Goal: Information Seeking & Learning: Learn about a topic

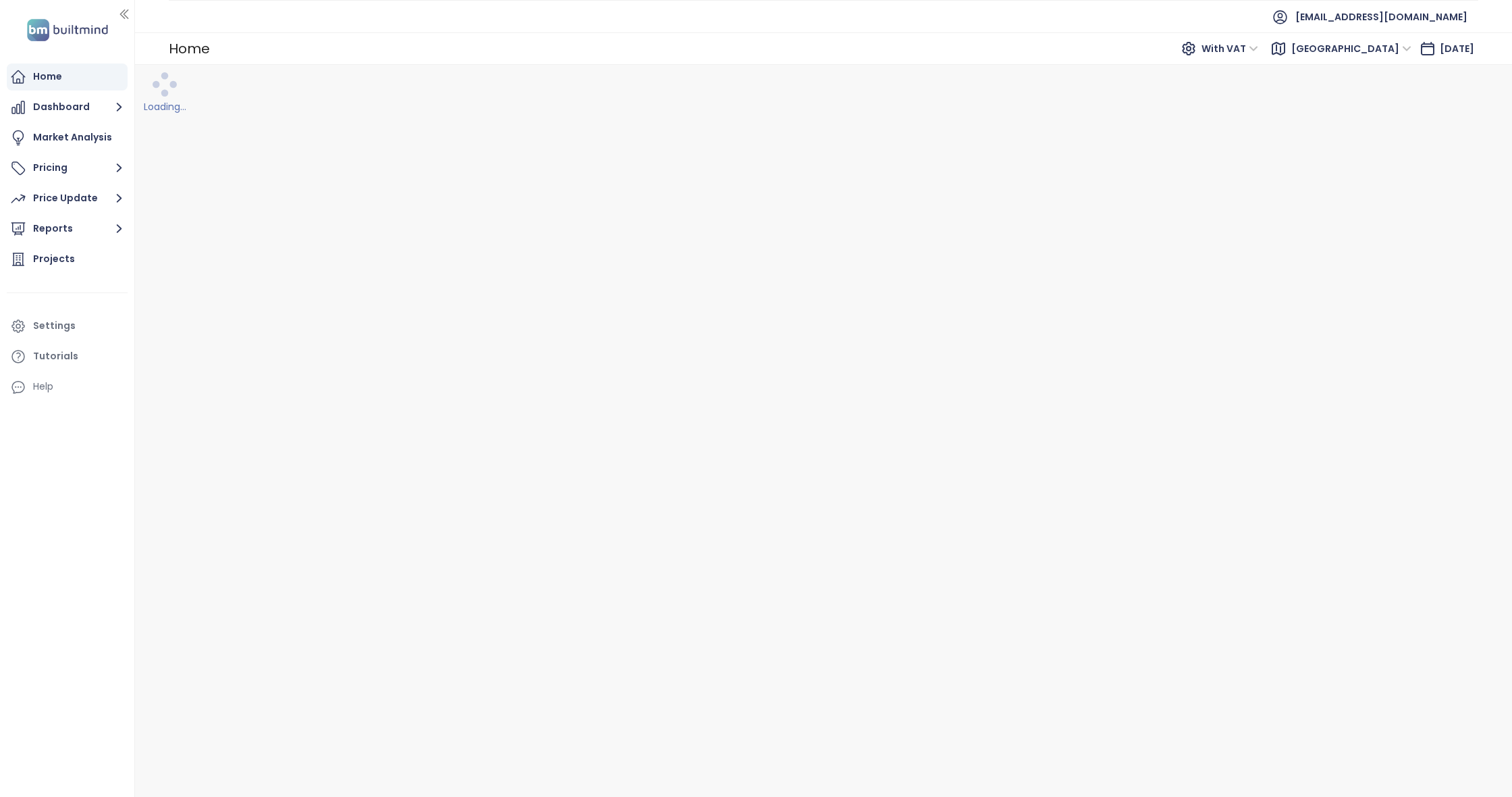
click at [63, 97] on button "Dashboard" at bounding box center [67, 107] width 121 height 27
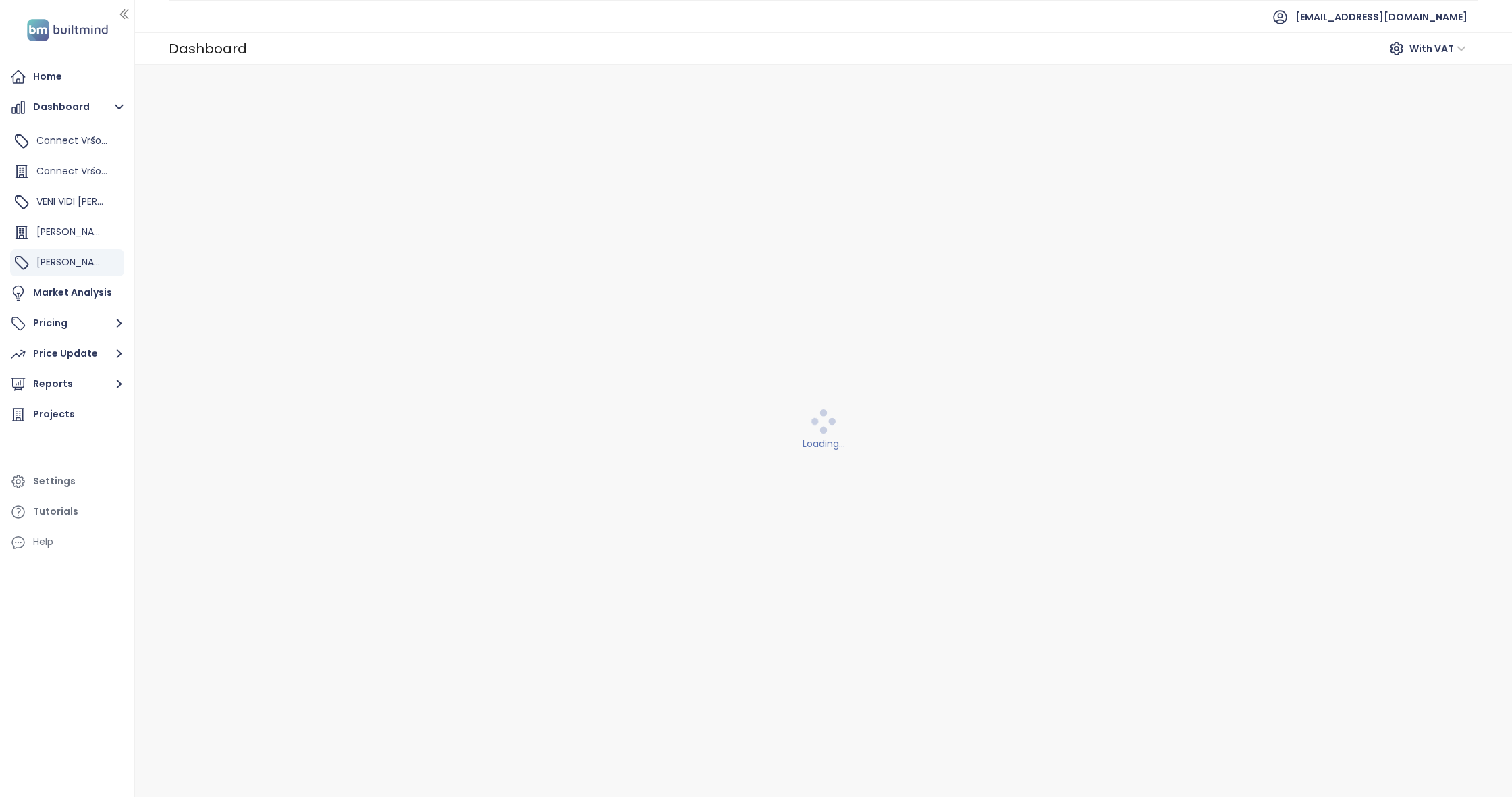
click at [63, 97] on button "Dashboard" at bounding box center [67, 107] width 121 height 27
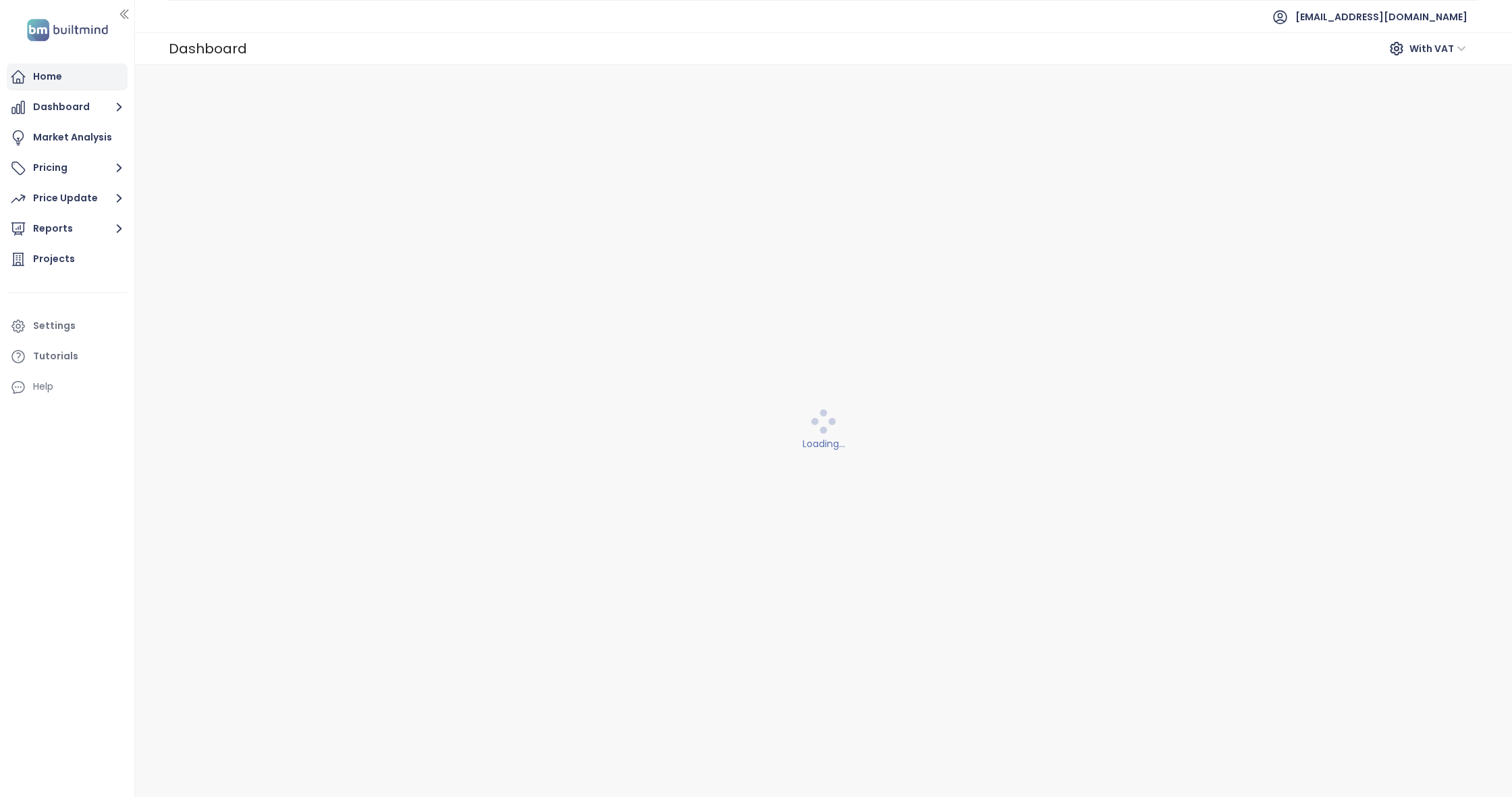
click at [46, 82] on div "Home" at bounding box center [48, 76] width 29 height 17
click at [75, 113] on button "Dashboard" at bounding box center [67, 107] width 121 height 27
click at [69, 181] on ul "Home Dashboard Market Analysis Pricing Price Update Reports Projects Settings T…" at bounding box center [67, 232] width 121 height 337
click at [67, 171] on button "Pricing" at bounding box center [67, 168] width 121 height 27
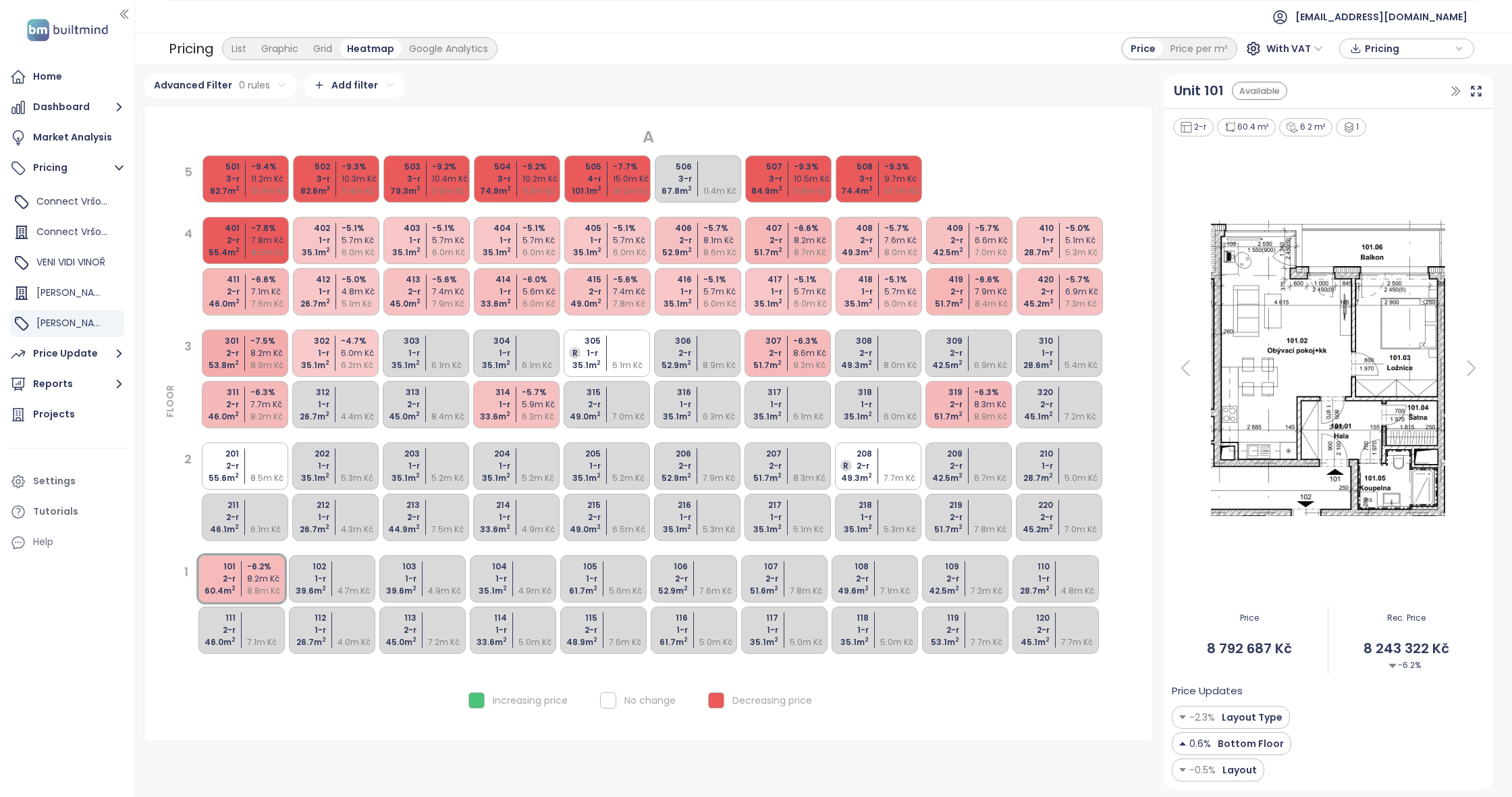
click at [703, 175] on div at bounding box center [723, 179] width 40 height 12
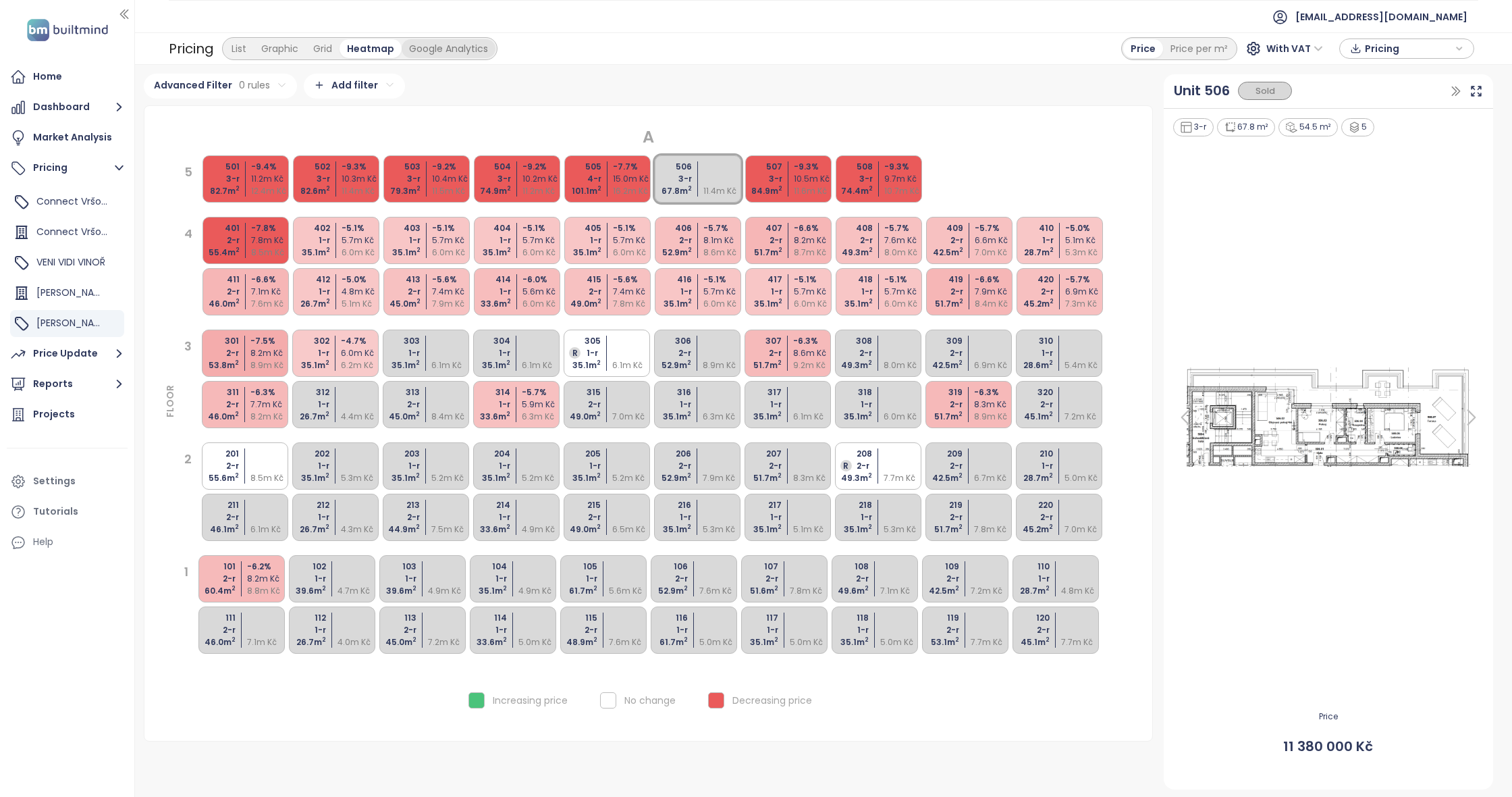
click at [447, 42] on div "Google Analytics" at bounding box center [448, 49] width 94 height 19
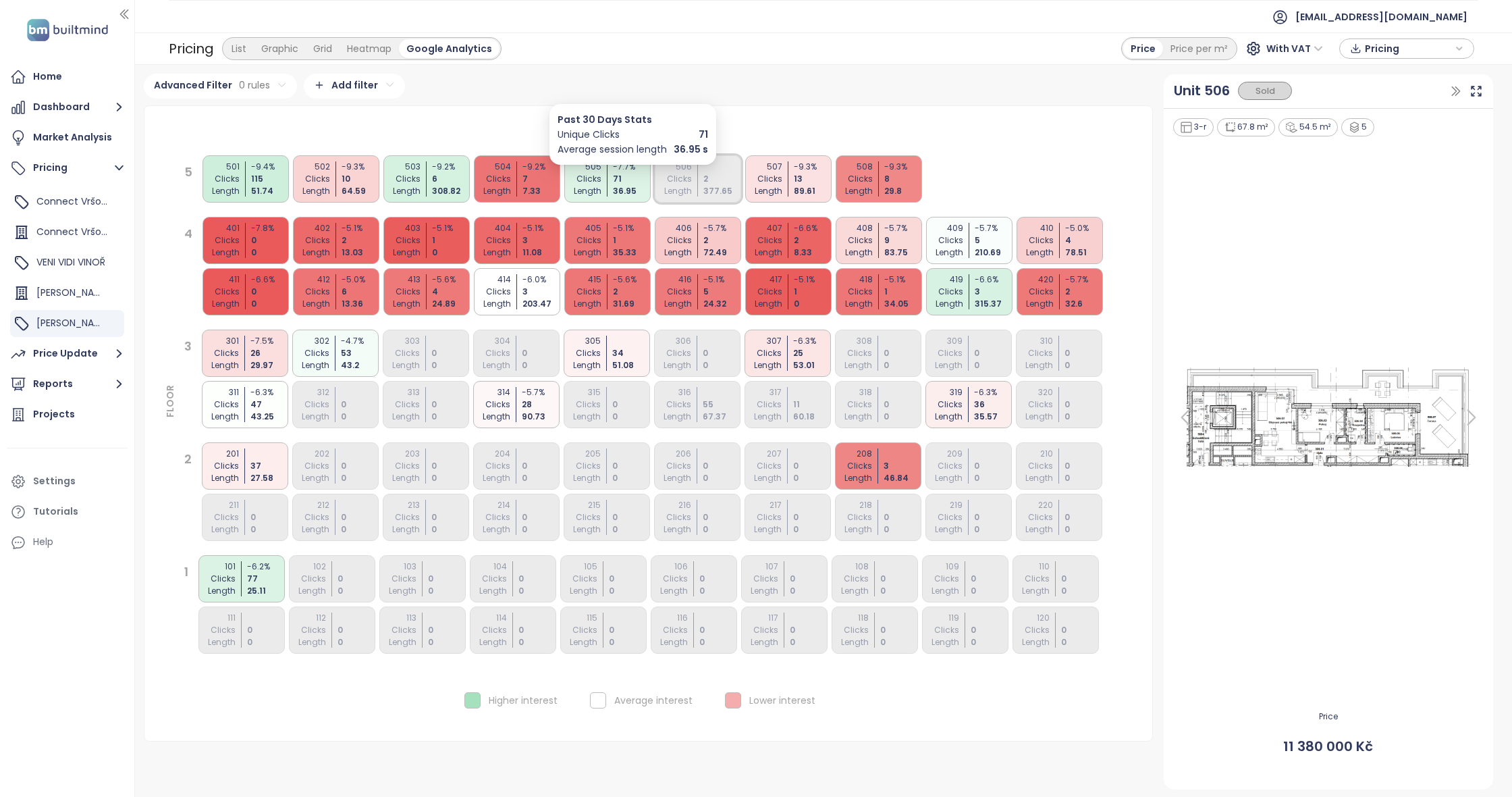
click at [637, 181] on div "71" at bounding box center [633, 179] width 40 height 12
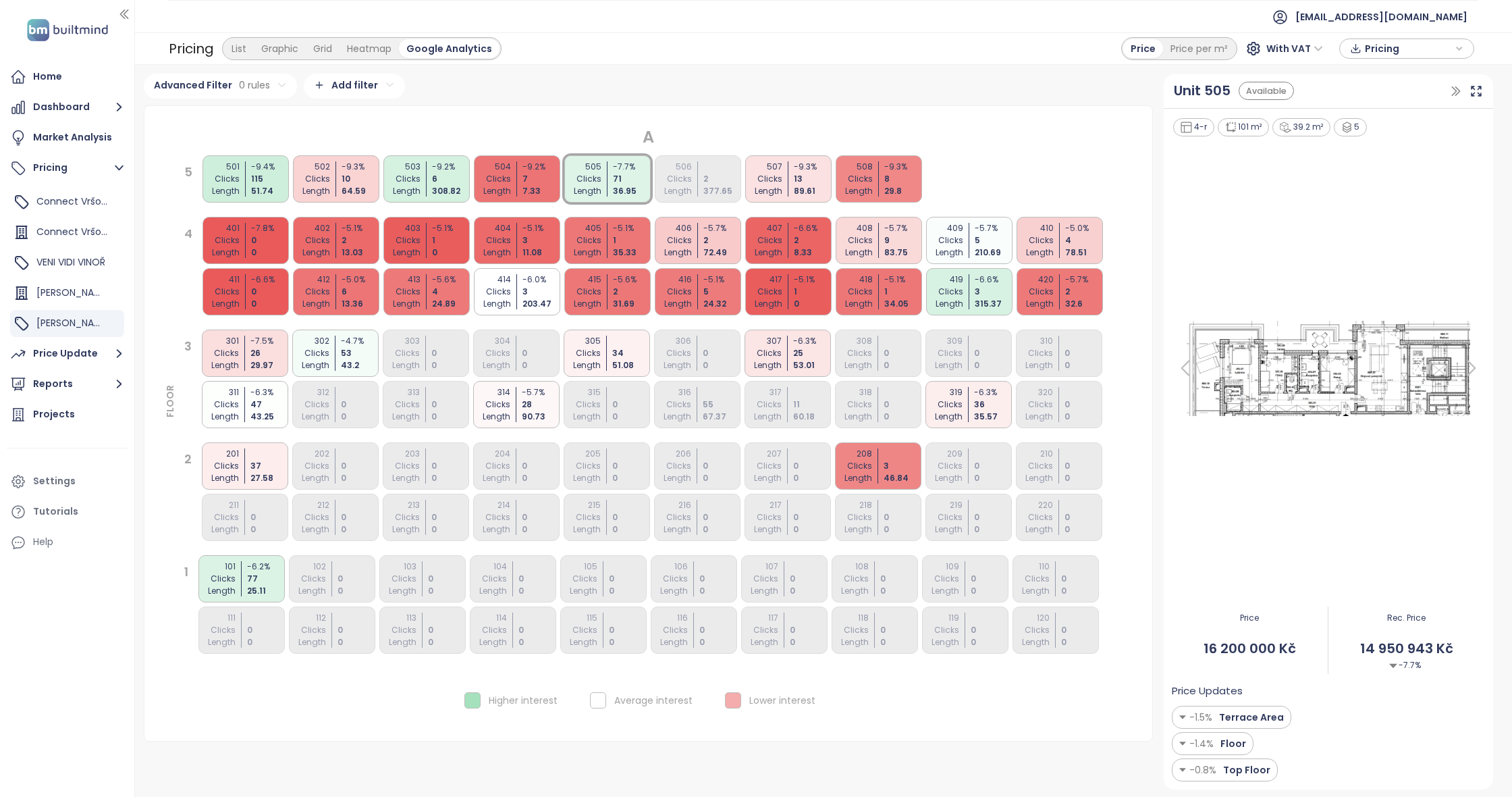
click at [965, 286] on div "419 Clicks Length -6.6 % 3 315.37" at bounding box center [969, 291] width 86 height 47
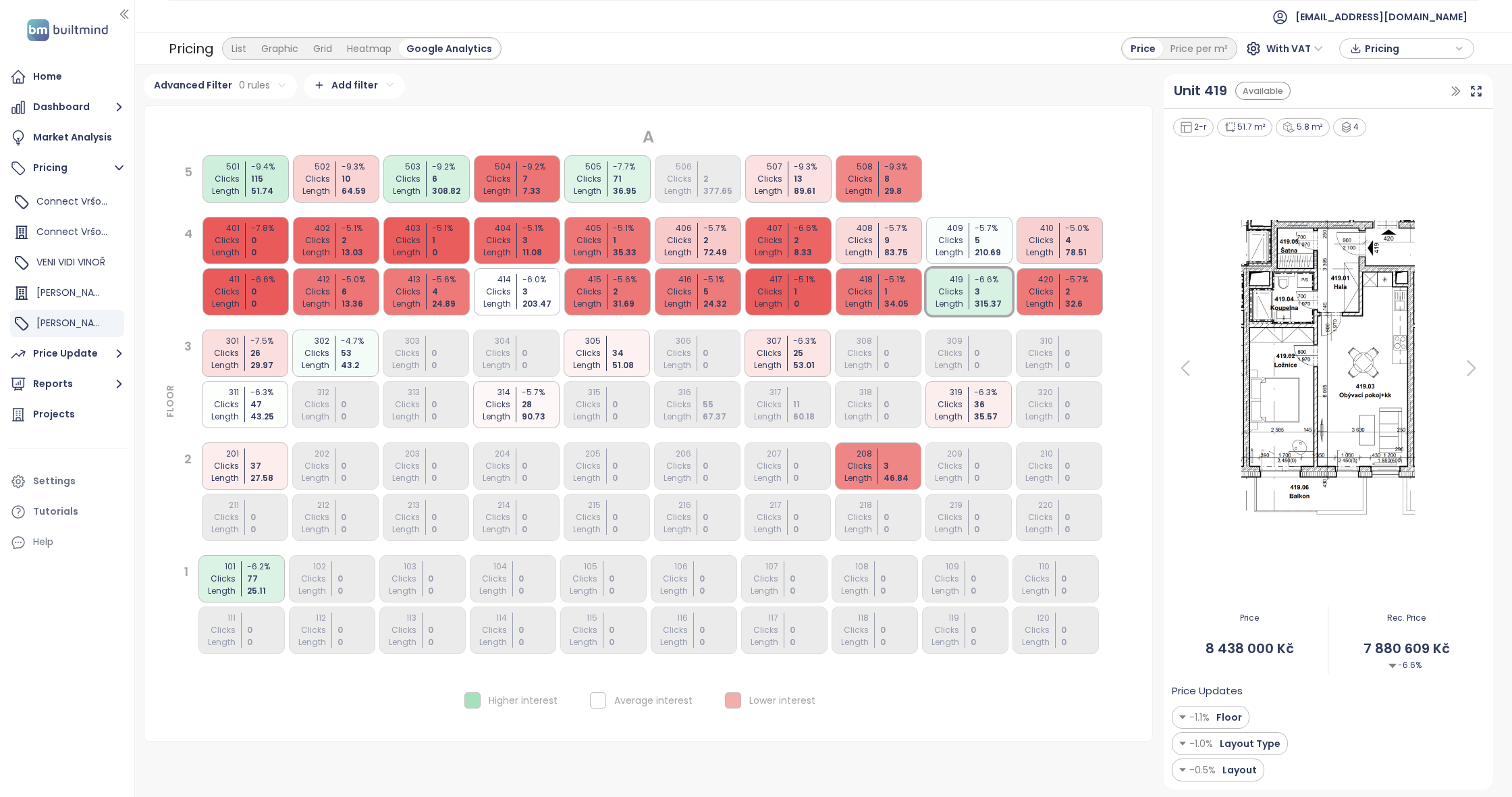
click at [606, 192] on div "505 Clicks Length -7.7 % 71 36.95" at bounding box center [607, 178] width 86 height 47
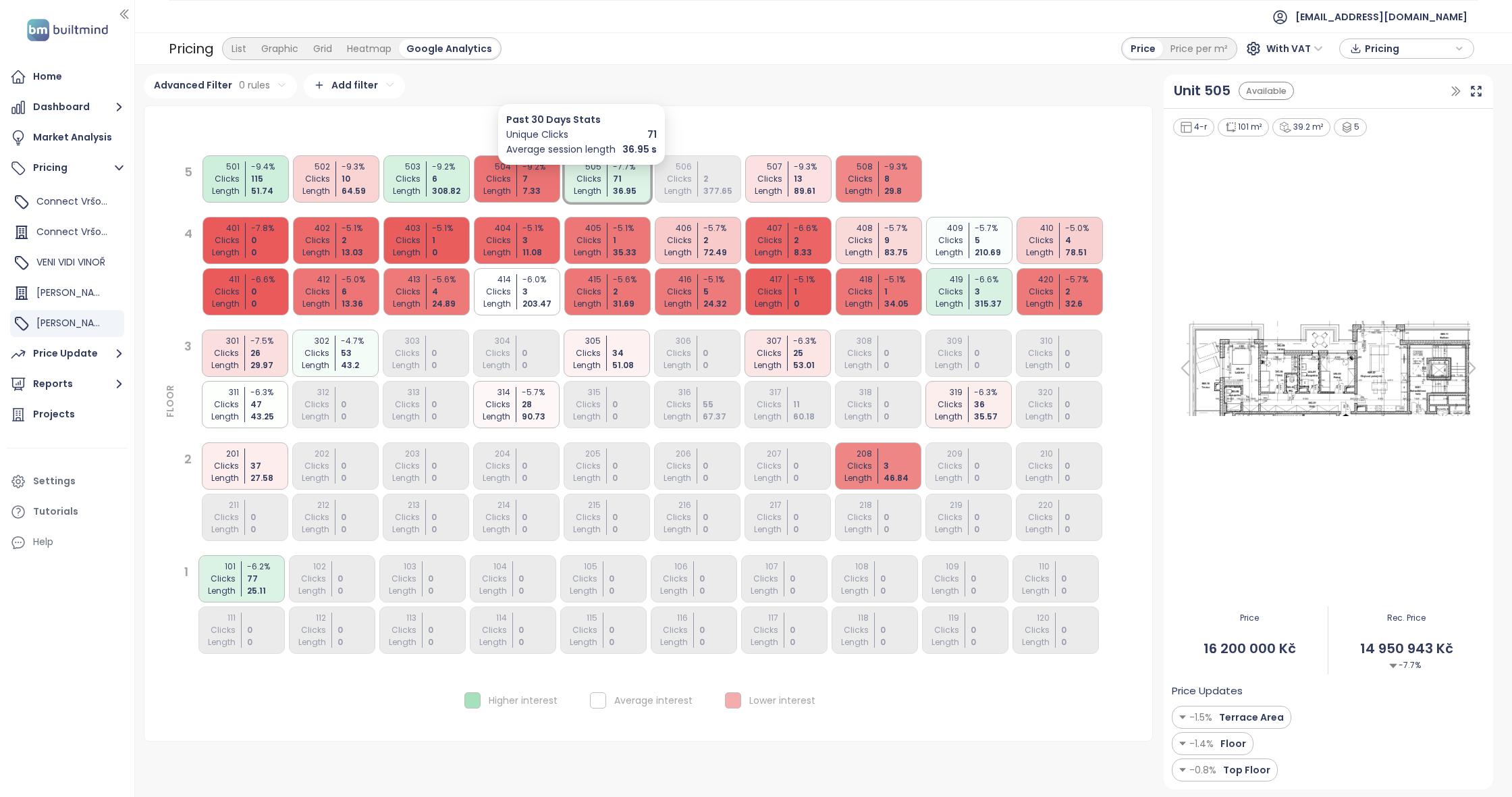
click at [600, 180] on div "Clicks" at bounding box center [582, 179] width 40 height 12
click at [1380, 657] on span "14 950 943 Kč" at bounding box center [1406, 648] width 156 height 21
drag, startPoint x: 1362, startPoint y: 651, endPoint x: 1473, endPoint y: 653, distance: 111.0
click at [1473, 653] on span "14 950 943 Kč" at bounding box center [1406, 648] width 156 height 21
click at [76, 266] on span "VENI VIDI VINOŘ" at bounding box center [70, 262] width 69 height 13
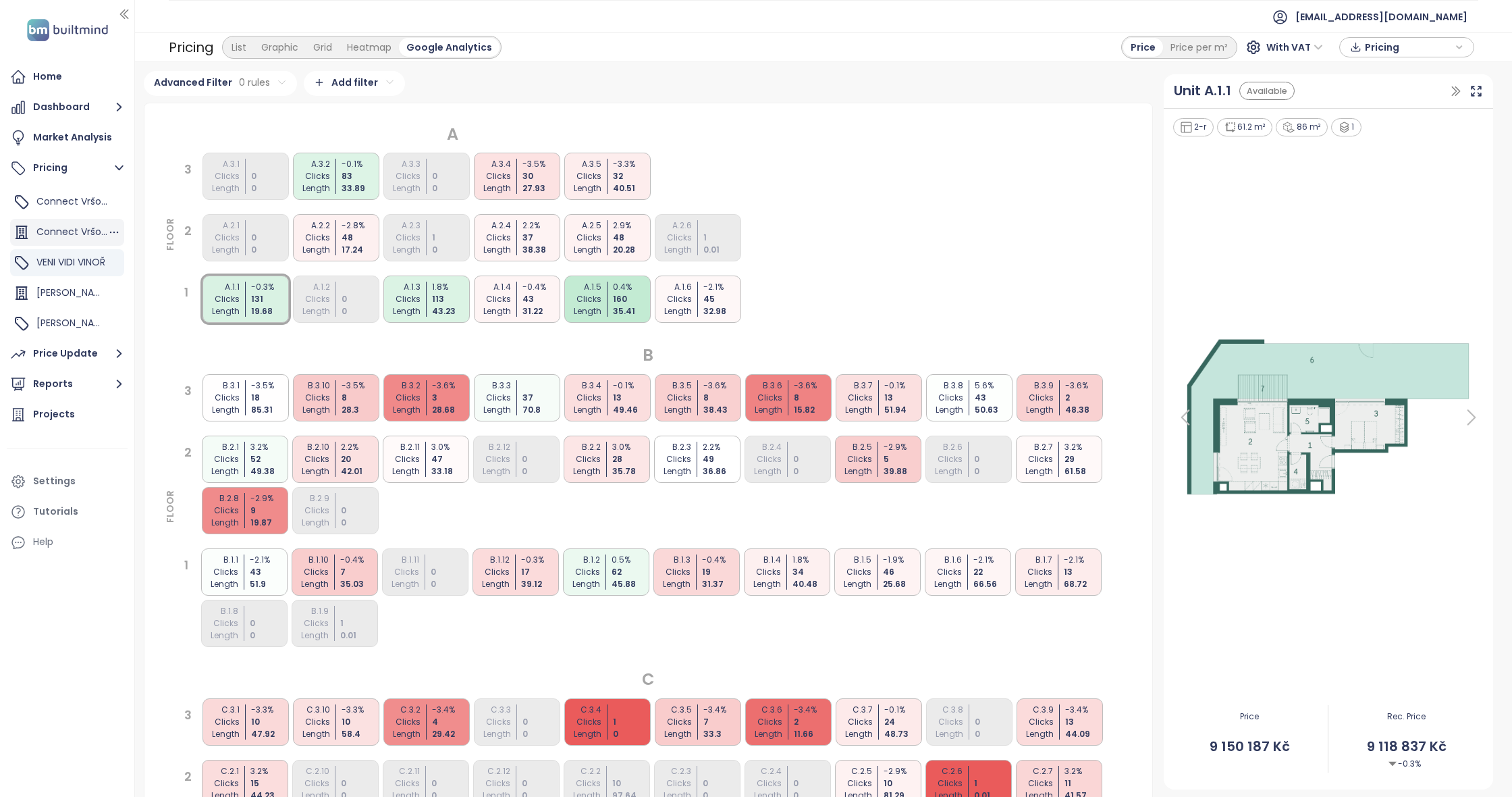
click at [72, 233] on span "Connect Vršovice 1,2,3,4,6" at bounding box center [96, 231] width 121 height 13
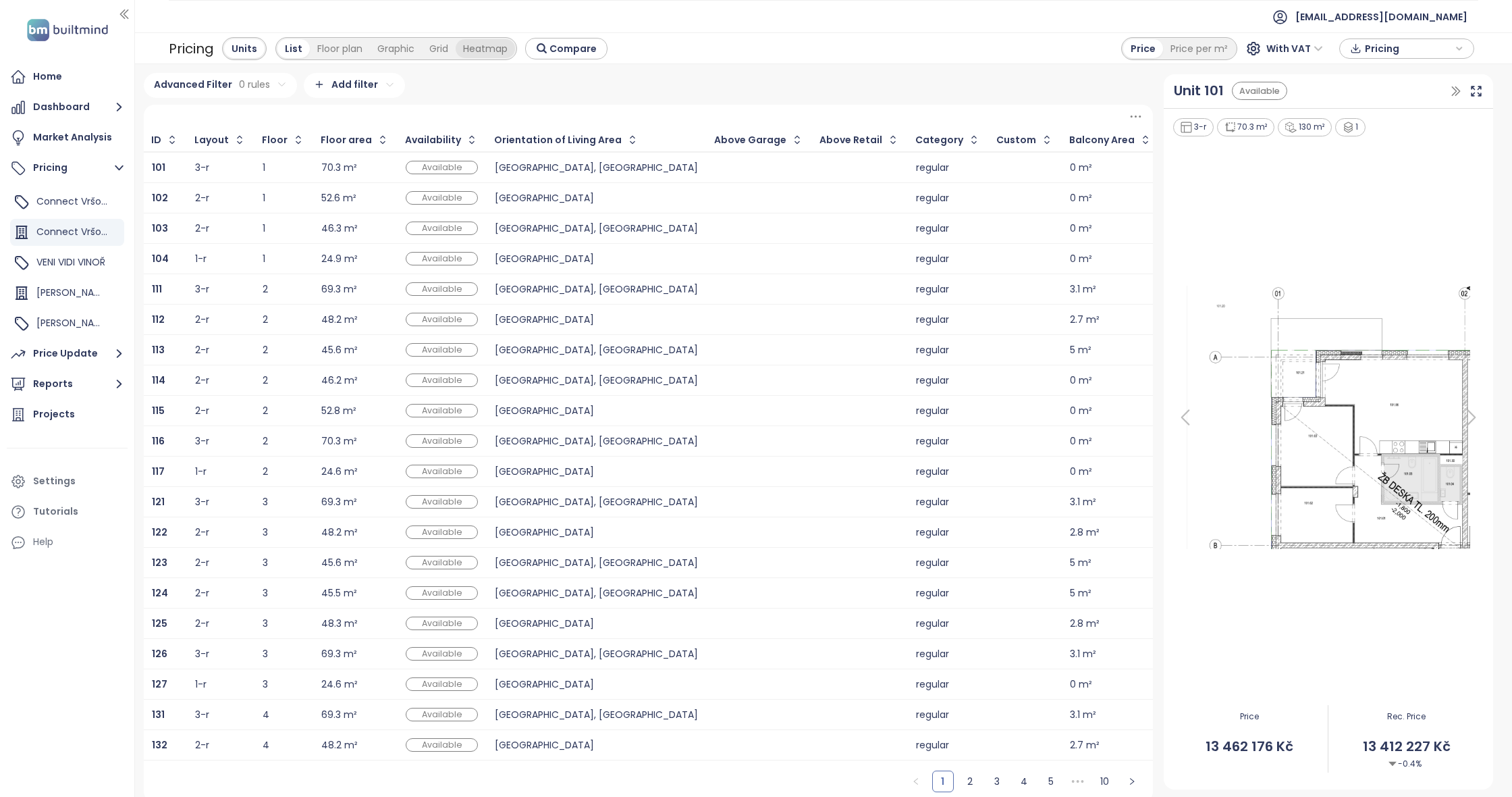
click at [499, 52] on div "Heatmap" at bounding box center [485, 49] width 59 height 19
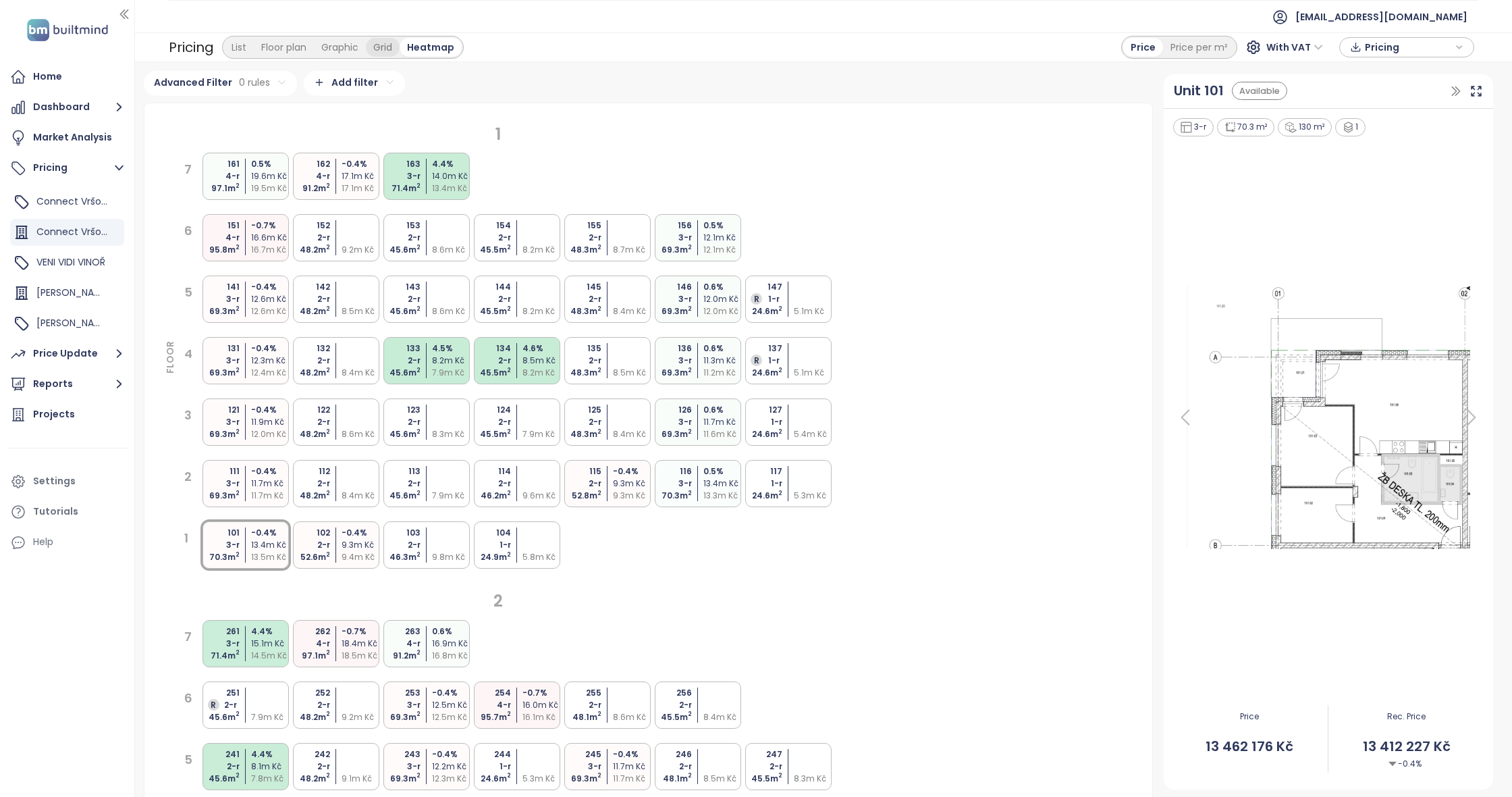
click at [394, 53] on div "Grid" at bounding box center [383, 47] width 34 height 19
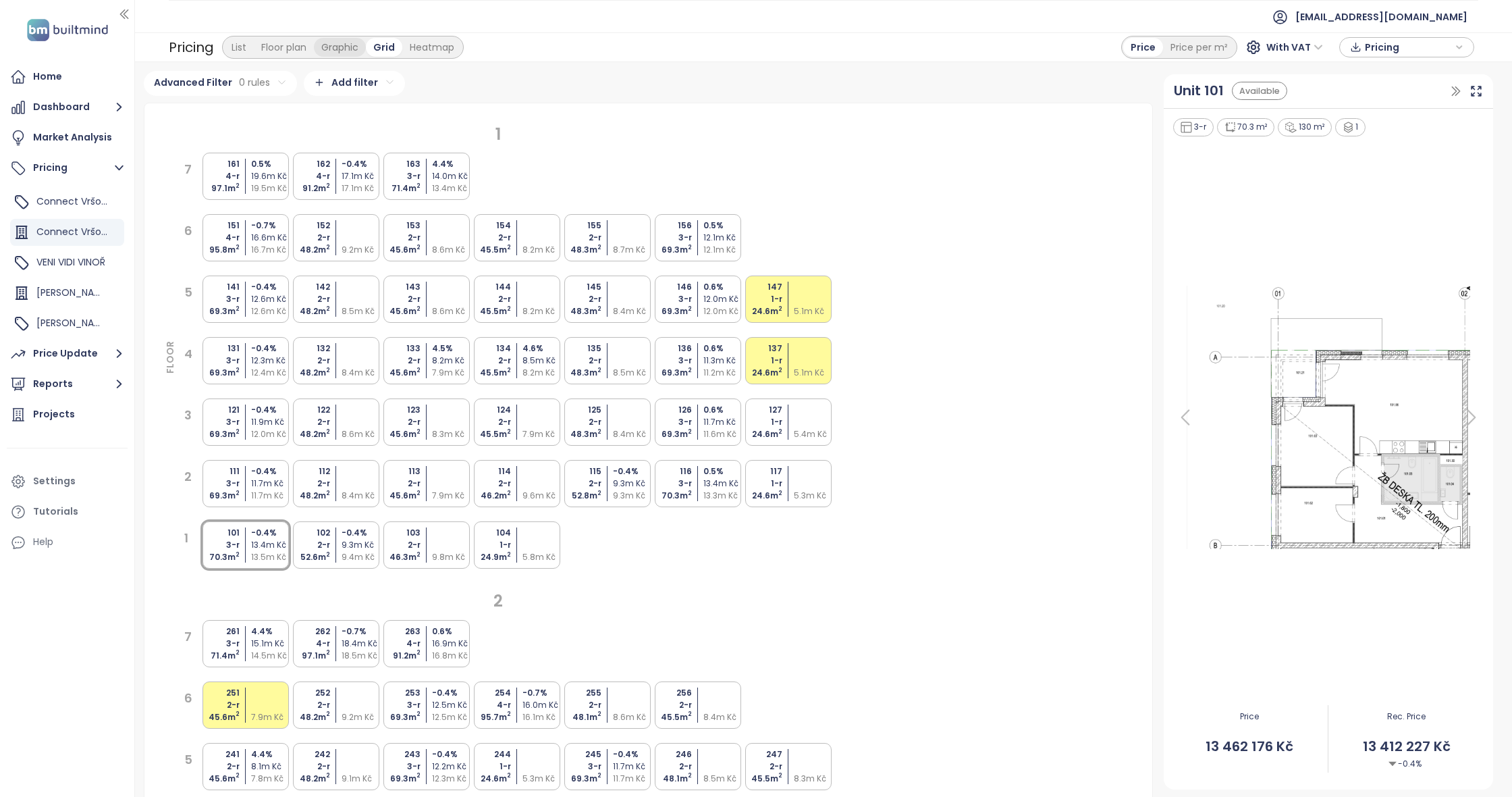
click at [343, 44] on div "Graphic" at bounding box center [340, 47] width 52 height 19
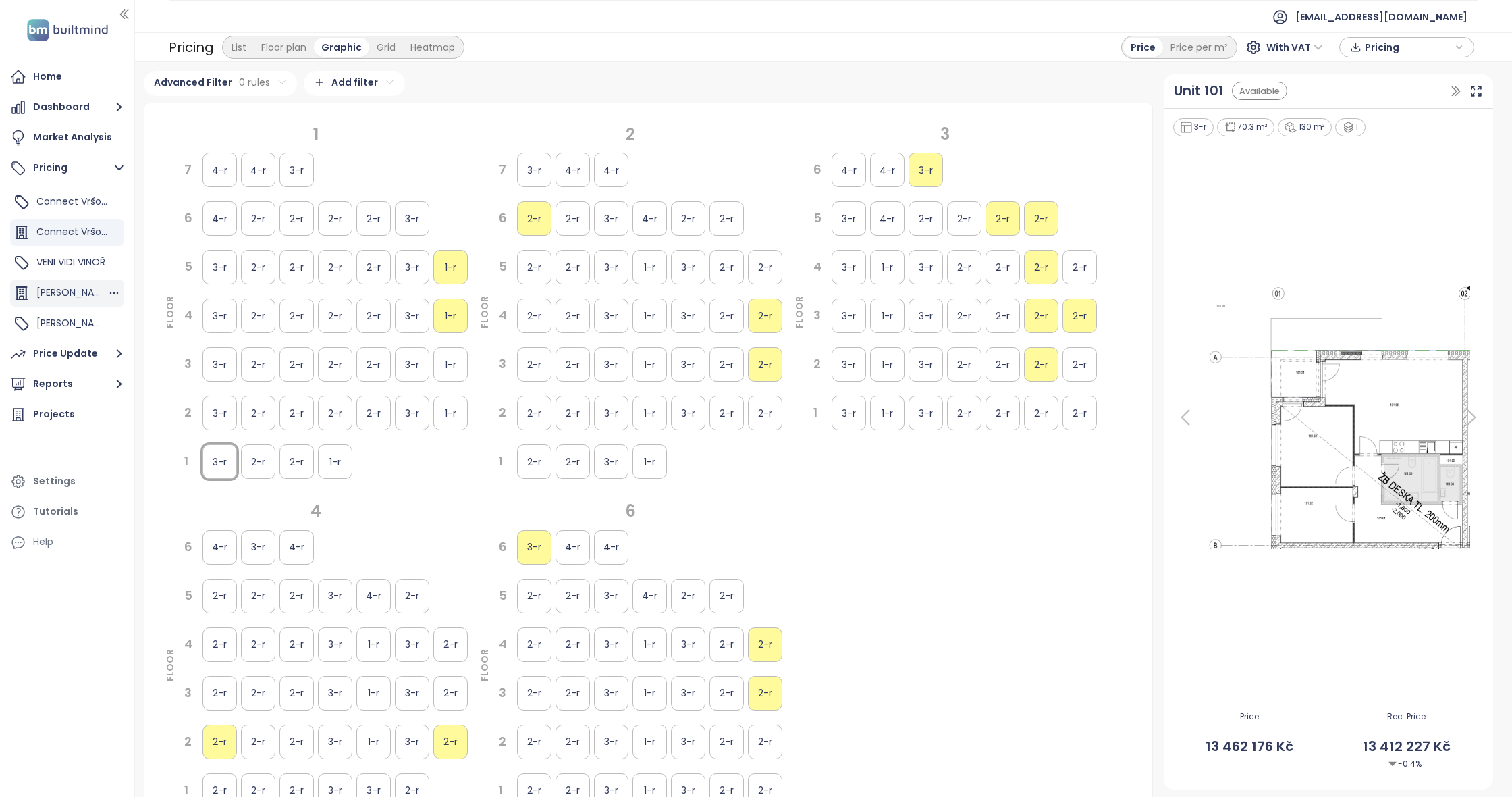
click at [68, 296] on span "[PERSON_NAME] Stoupající" at bounding box center [98, 292] width 124 height 13
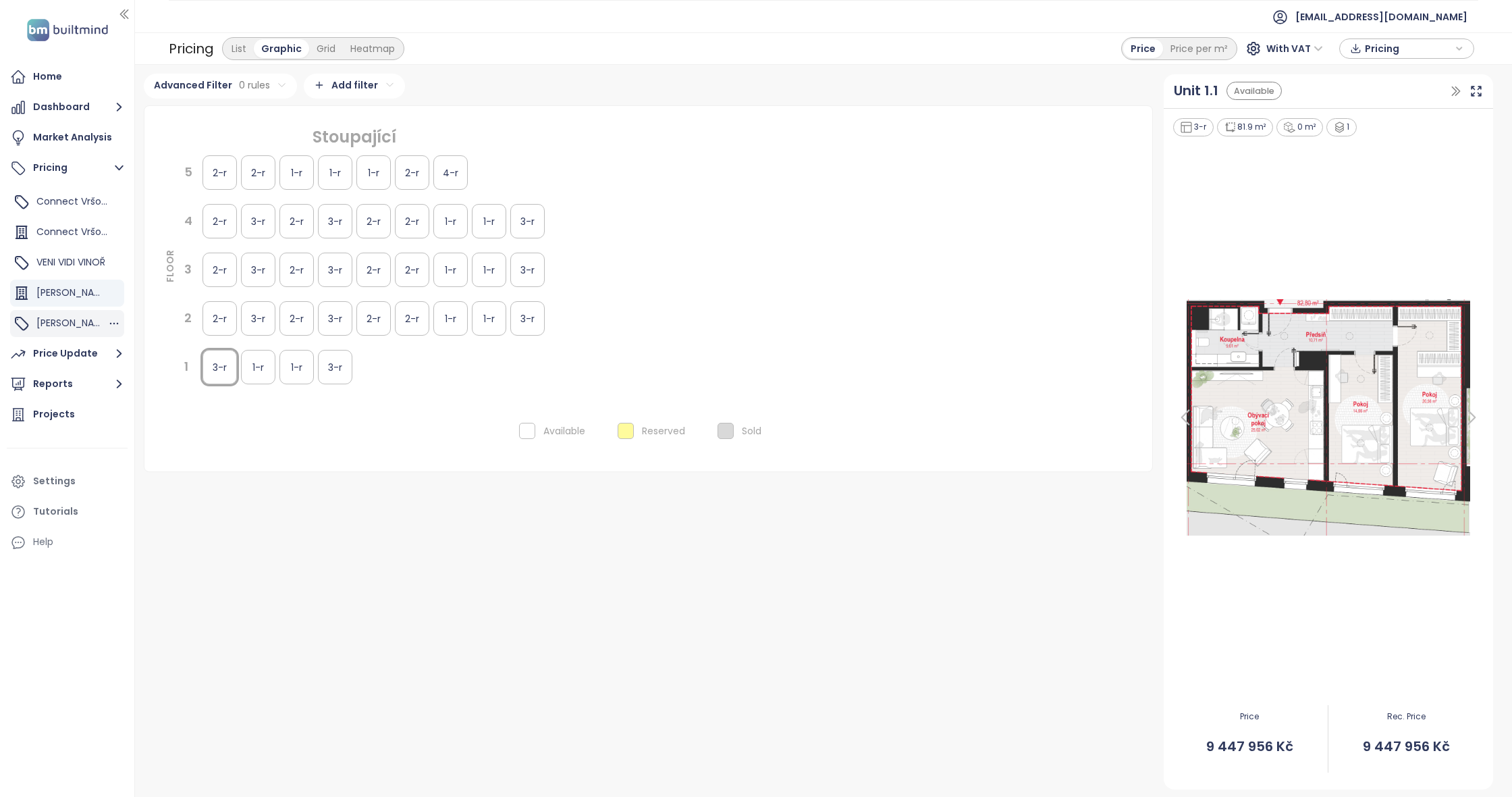
click at [66, 310] on div "[PERSON_NAME]" at bounding box center [67, 323] width 114 height 27
